Goal: Information Seeking & Learning: Learn about a topic

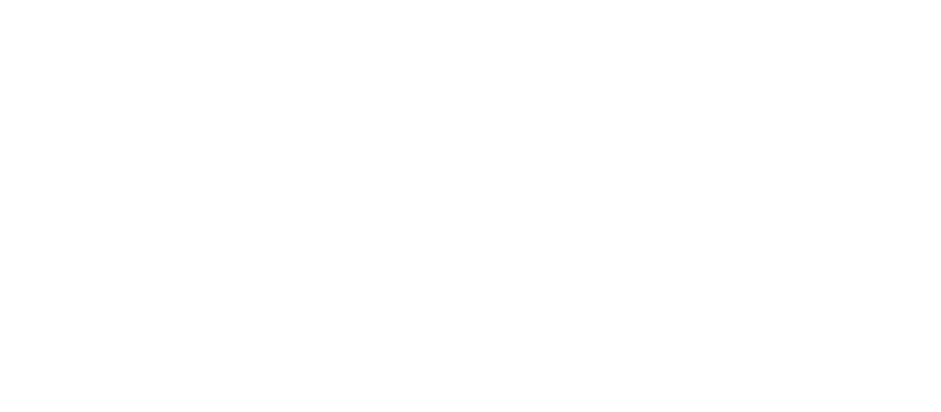
select select "es"
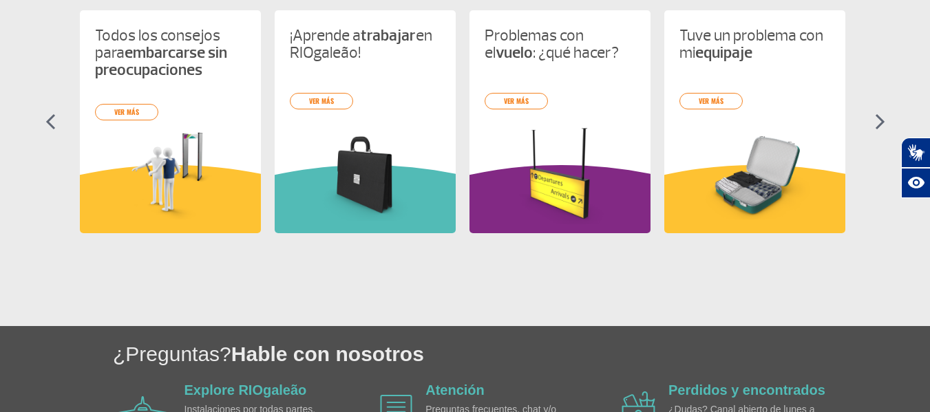
scroll to position [762, 0]
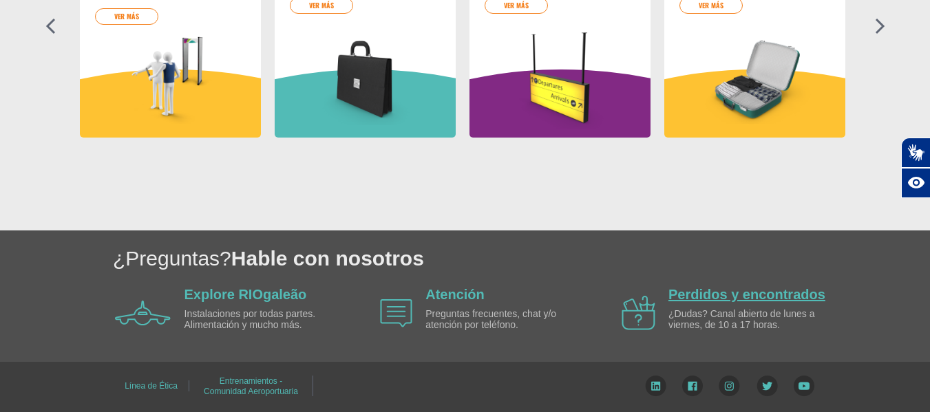
click at [704, 294] on link "Perdidos y encontrados" at bounding box center [747, 294] width 157 height 15
click at [731, 196] on section "Informaciones utiles Toma tus principales preguntas sobre el aeropuerto Todos l…" at bounding box center [465, 46] width 930 height 369
click at [458, 296] on link "Atención" at bounding box center [455, 294] width 59 height 15
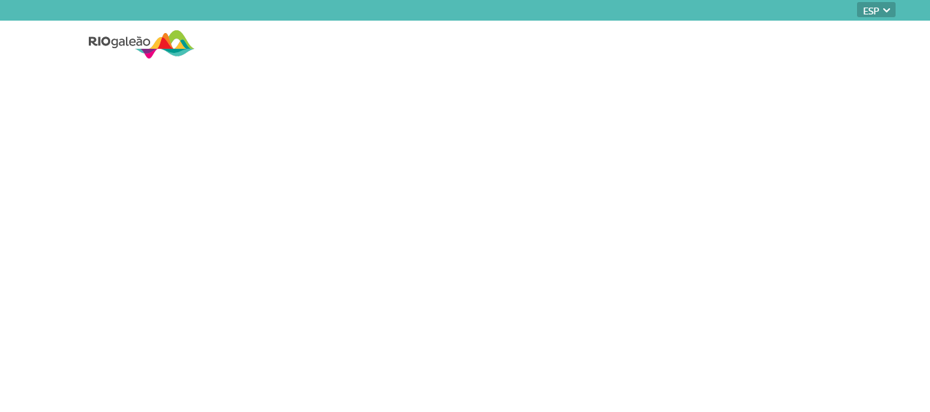
select select "es"
